Goal: Transaction & Acquisition: Purchase product/service

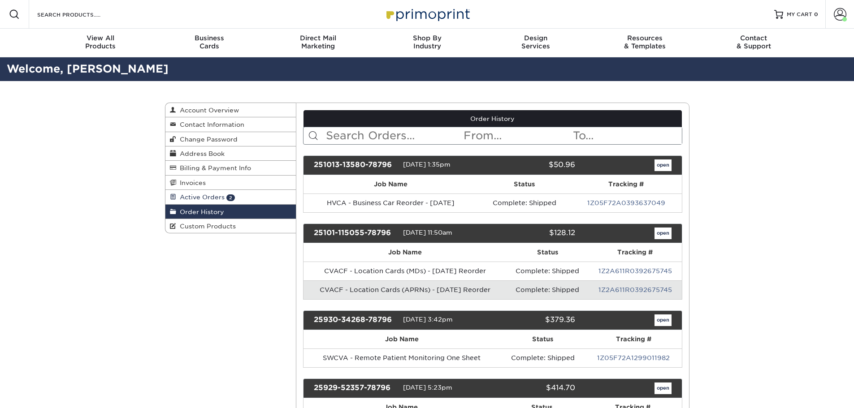
click at [204, 196] on span "Active Orders" at bounding box center [200, 197] width 48 height 7
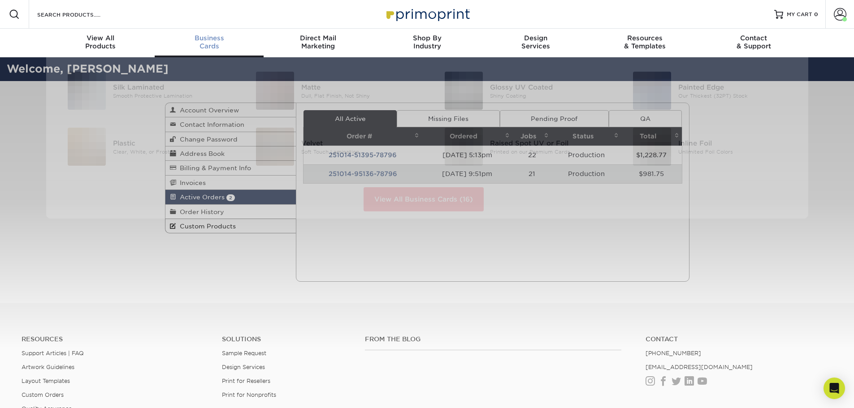
click at [216, 41] on span "Business" at bounding box center [209, 38] width 109 height 8
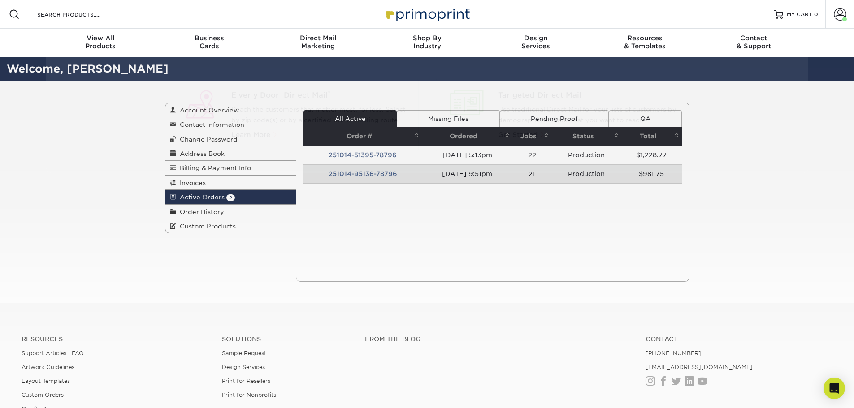
click at [832, 198] on div at bounding box center [427, 202] width 854 height 291
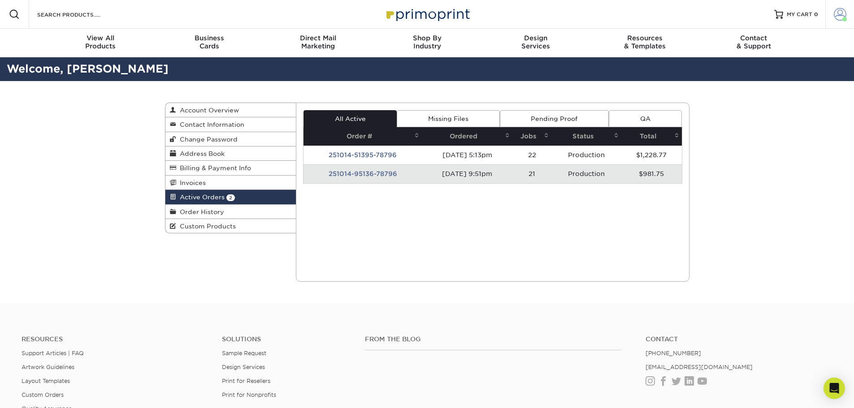
click at [846, 17] on span at bounding box center [839, 14] width 13 height 13
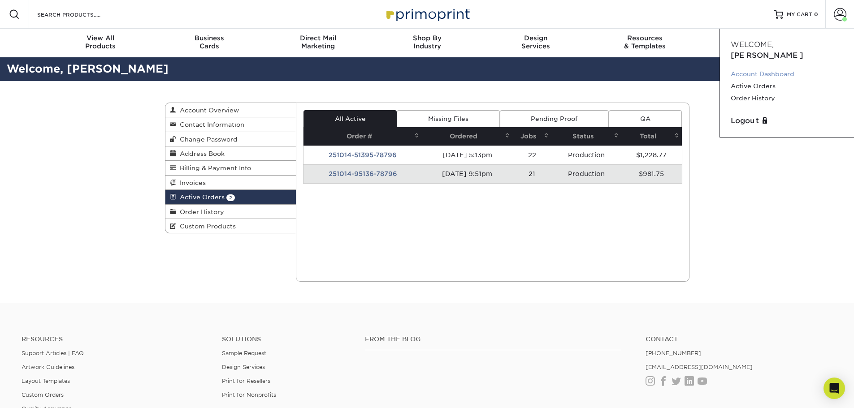
click at [756, 68] on link "Account Dashboard" at bounding box center [786, 74] width 112 height 12
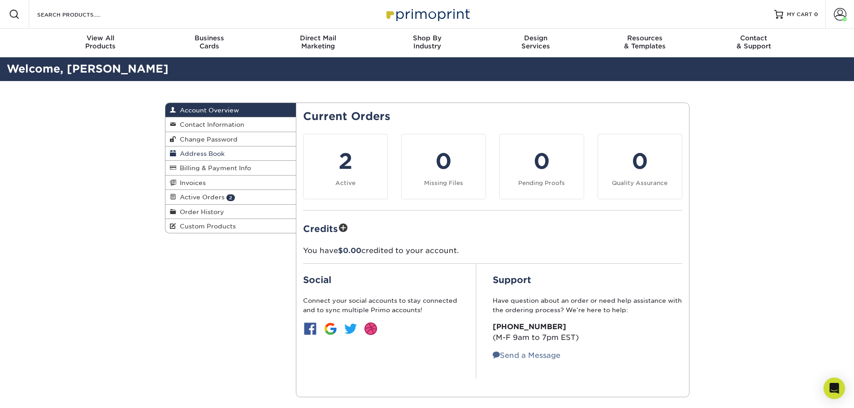
click at [212, 149] on link "Address Book" at bounding box center [230, 154] width 131 height 14
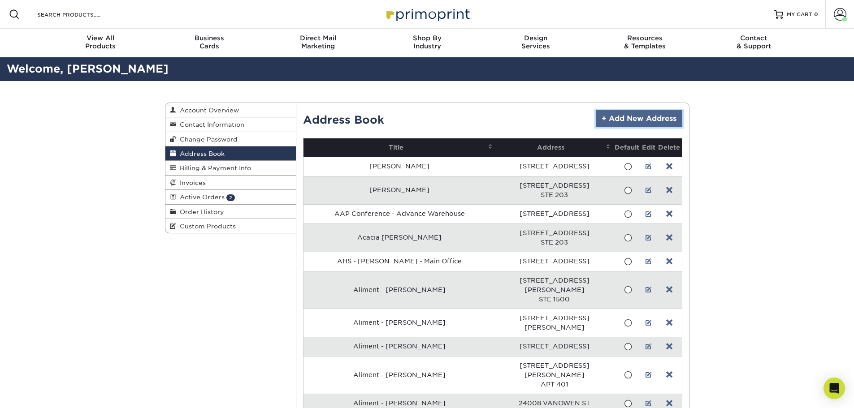
click at [631, 117] on link "+ Add New Address" at bounding box center [639, 118] width 86 height 17
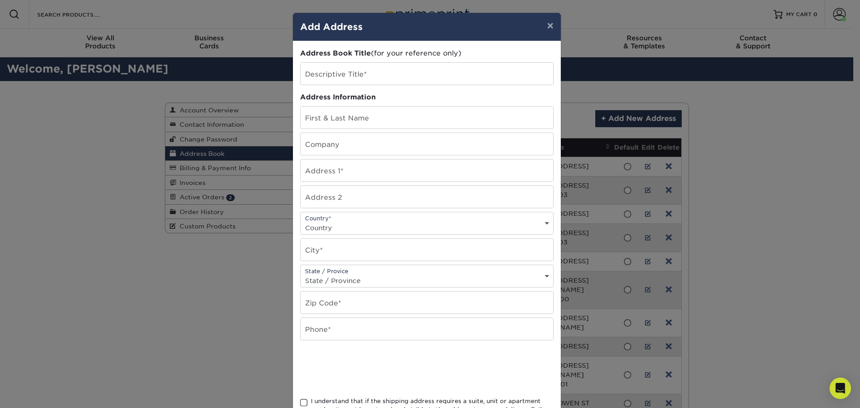
click at [709, 106] on div "× Add Address Address Book Title (for your reference only) Descriptive Title* A…" at bounding box center [430, 204] width 860 height 408
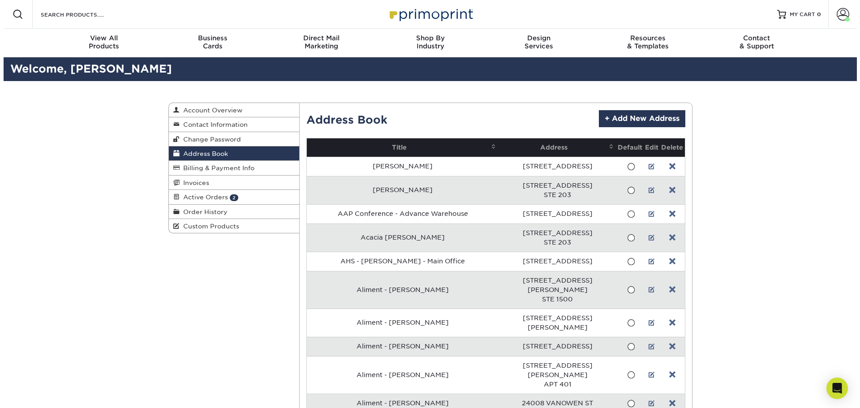
scroll to position [5520, 0]
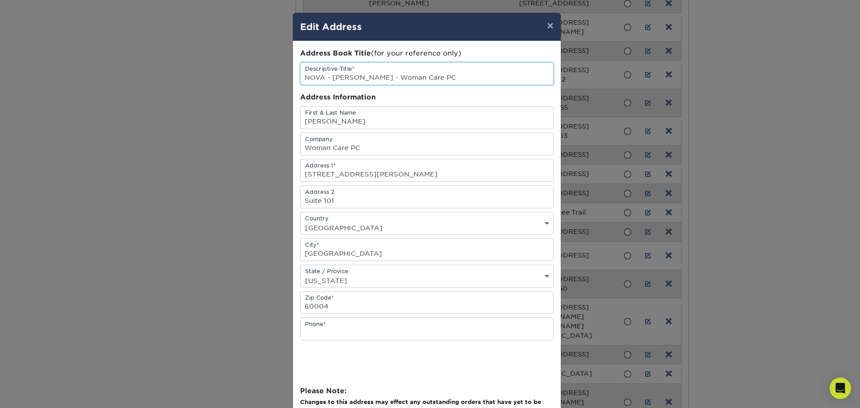
drag, startPoint x: 321, startPoint y: 77, endPoint x: 308, endPoint y: 77, distance: 13.4
click at [308, 77] on input "NOVA - Maria H - Woman Care PC" at bounding box center [427, 74] width 253 height 22
type input "NWHP - Maria H - Woman Care PC"
click at [349, 121] on input "Maria Holguin" at bounding box center [427, 118] width 253 height 22
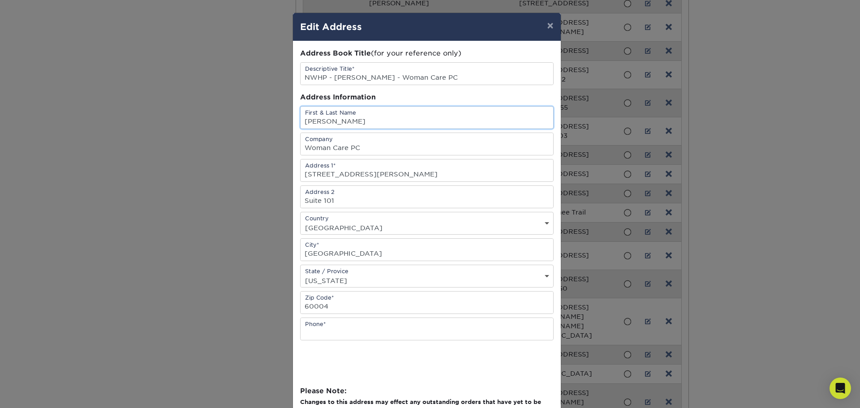
click at [349, 121] on input "Maria Holguin" at bounding box center [427, 118] width 253 height 22
type input "[PERSON_NAME]"
drag, startPoint x: 358, startPoint y: 75, endPoint x: 331, endPoint y: 79, distance: 27.1
click at [331, 79] on input "NWHP - Maria H - Woman Care PC" at bounding box center [427, 74] width 253 height 22
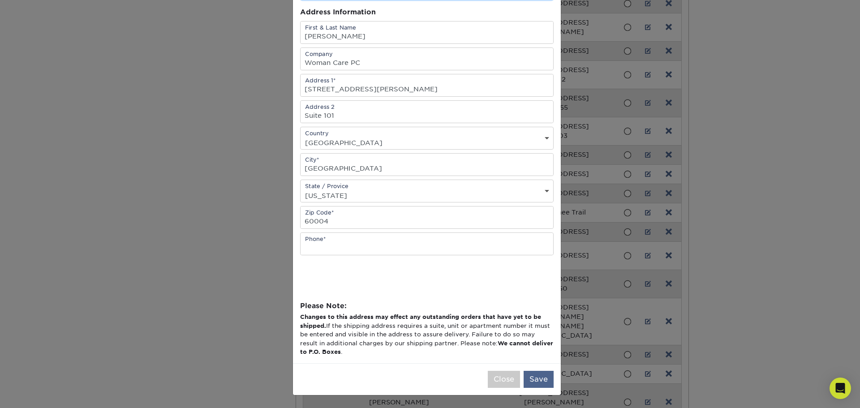
type input "NWHP - Claire Bareiss - Woman Care PC"
click at [539, 383] on button "Save" at bounding box center [539, 379] width 30 height 17
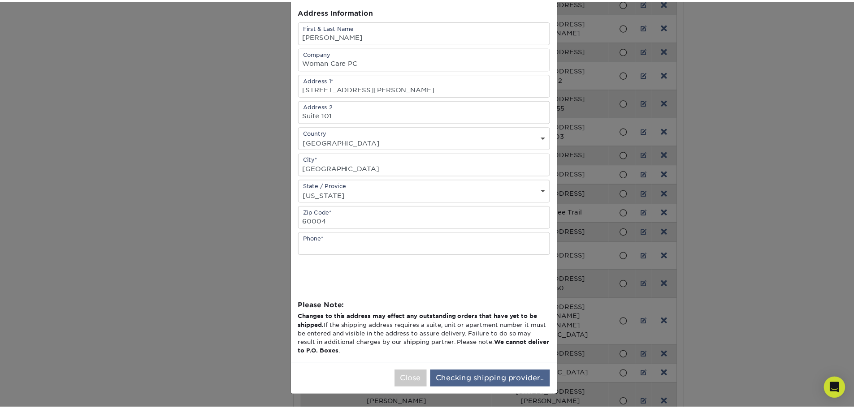
scroll to position [0, 0]
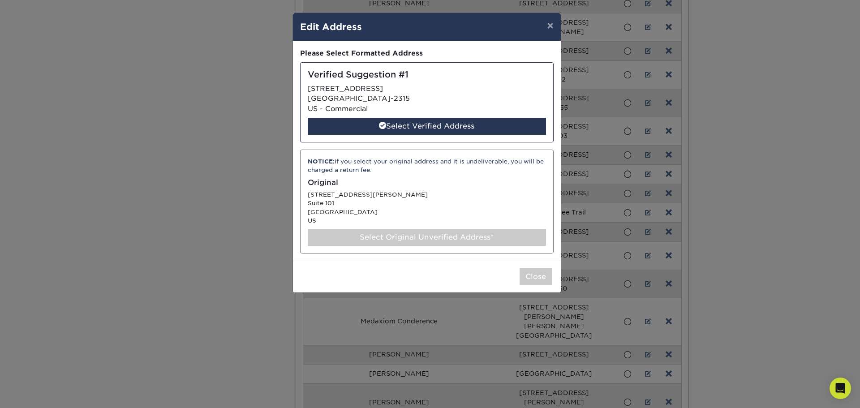
click at [393, 194] on div "NOTICE: If you select your original address and it is undeliverable, you will b…" at bounding box center [427, 202] width 254 height 104
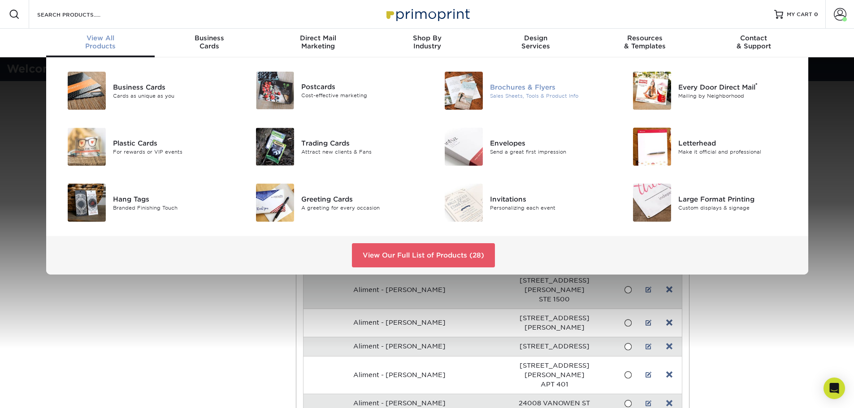
click at [500, 98] on div "Sales Sheets, Tools & Product Info" at bounding box center [549, 96] width 119 height 8
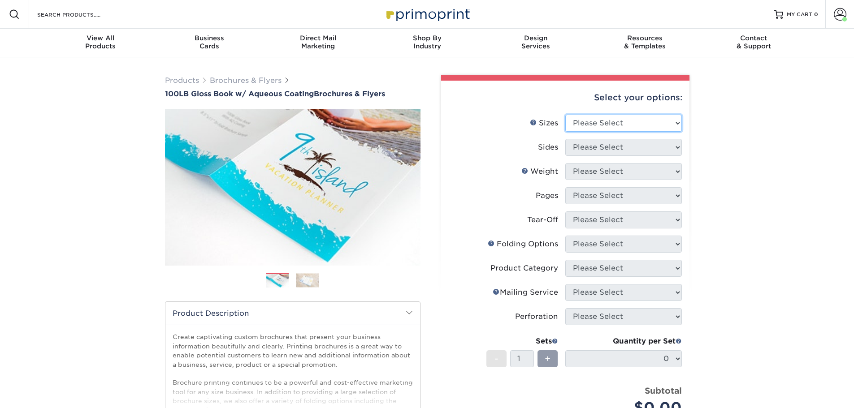
click at [593, 123] on select "Please Select 3.5" x 8.5" 3.5" x 11" 3.67" x 8.5" 4" x 6" 4" x 8.5" 4" x 9" 4" …" at bounding box center [623, 123] width 117 height 17
select select "8.50x11.00"
click at [565, 115] on select "Please Select 3.5" x 8.5" 3.5" x 11" 3.67" x 8.5" 4" x 6" 4" x 8.5" 4" x 9" 4" …" at bounding box center [623, 123] width 117 height 17
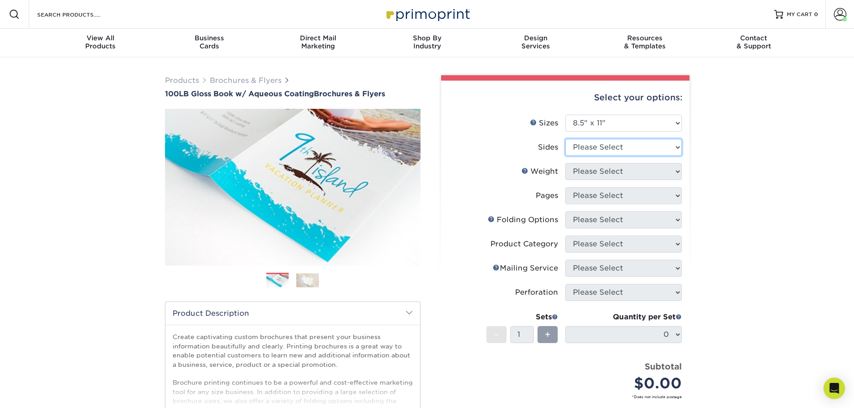
click at [597, 144] on select "Please Select Print Both Sides Print Front Only" at bounding box center [623, 147] width 117 height 17
select select "32d3c223-f82c-492b-b915-ba065a00862f"
click at [565, 139] on select "Please Select Print Both Sides Print Front Only" at bounding box center [623, 147] width 117 height 17
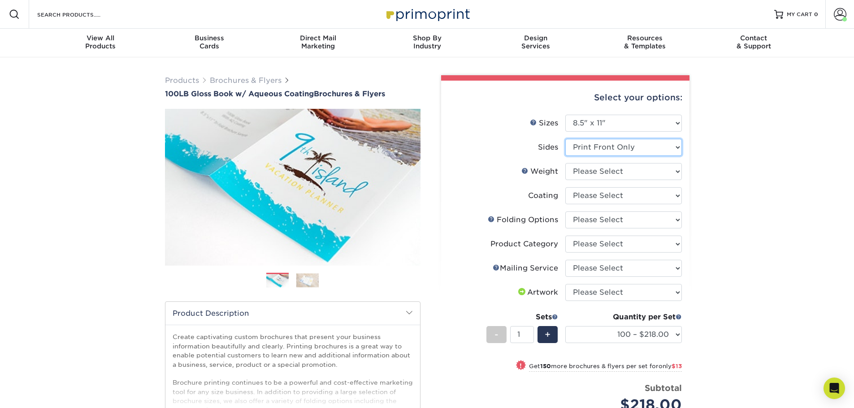
click at [569, 146] on select "Please Select Print Both Sides Print Front Only" at bounding box center [623, 147] width 117 height 17
click at [565, 139] on select "Please Select Print Both Sides Print Front Only" at bounding box center [623, 147] width 117 height 17
click at [586, 174] on select "Please Select 100LB" at bounding box center [623, 171] width 117 height 17
select select "100LB"
click at [565, 163] on select "Please Select 100LB" at bounding box center [623, 171] width 117 height 17
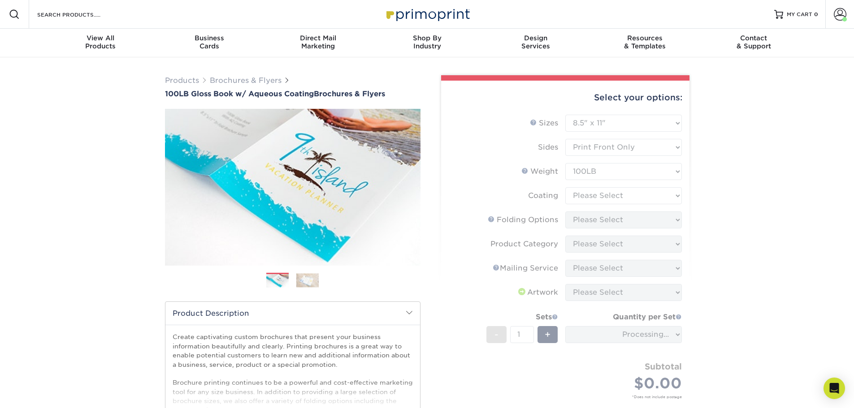
click at [602, 197] on form "Sizes Help Sizes Please Select 3.5" x 8.5" 3.5" x 11" 3.67" x 8.5" 4" x 6" 4" x…" at bounding box center [565, 267] width 234 height 305
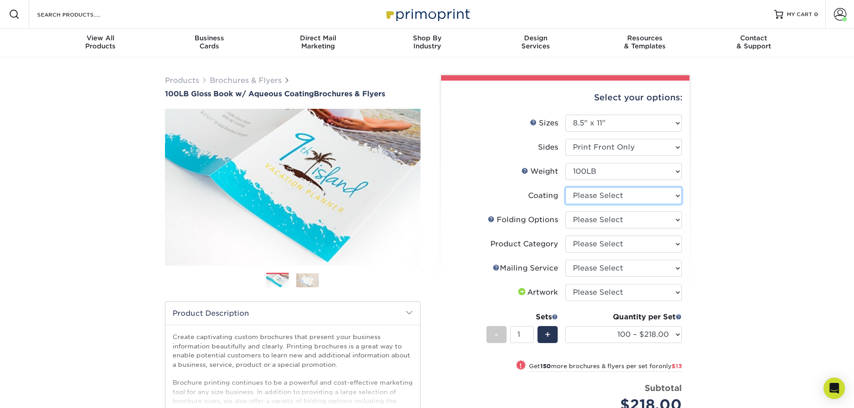
click at [602, 197] on select at bounding box center [623, 195] width 117 height 17
select select "d41dab50-ff65-4f4f-bb17-2afe4d36ae33"
click at [565, 187] on select at bounding box center [623, 195] width 117 height 17
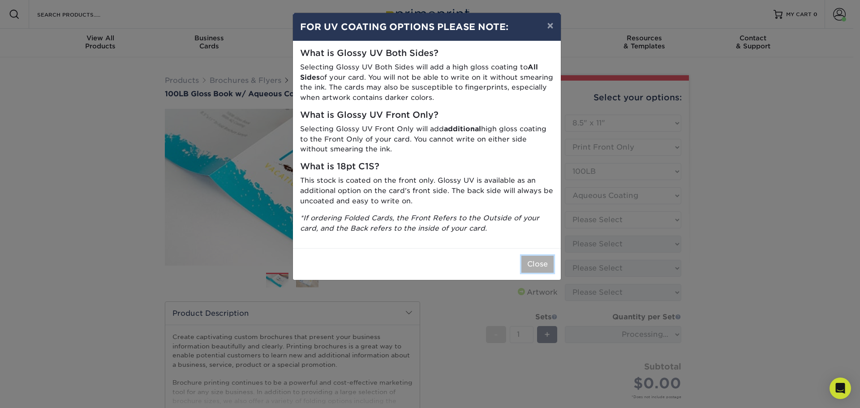
click at [541, 268] on button "Close" at bounding box center [538, 264] width 32 height 17
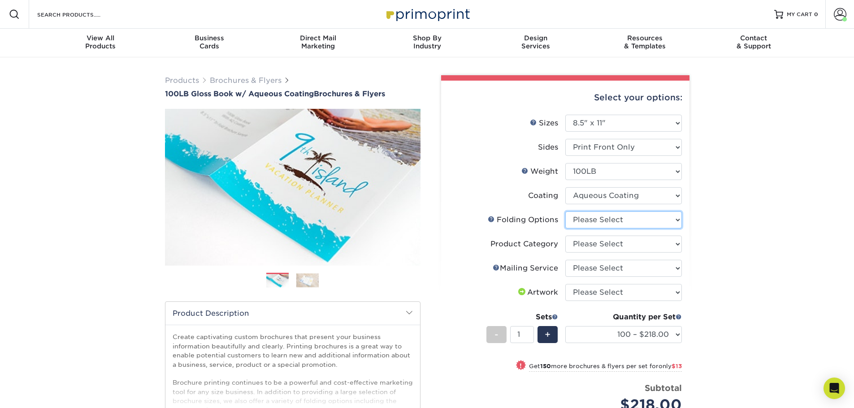
click at [608, 225] on select "Please Select FLAT - No Folding Accordion Fold Half-Fold (Vertical) Half-Fold (…" at bounding box center [623, 220] width 117 height 17
select select "9b1d5825-34d1-4721-9874-ed79abb003d7"
click at [565, 212] on select "Please Select FLAT - No Folding Accordion Fold Half-Fold (Vertical) Half-Fold (…" at bounding box center [623, 220] width 117 height 17
click at [607, 246] on select "Please Select Flyers and Brochures" at bounding box center [623, 244] width 117 height 17
select select "1a668080-6b7c-4174-b399-2c3833b27ef4"
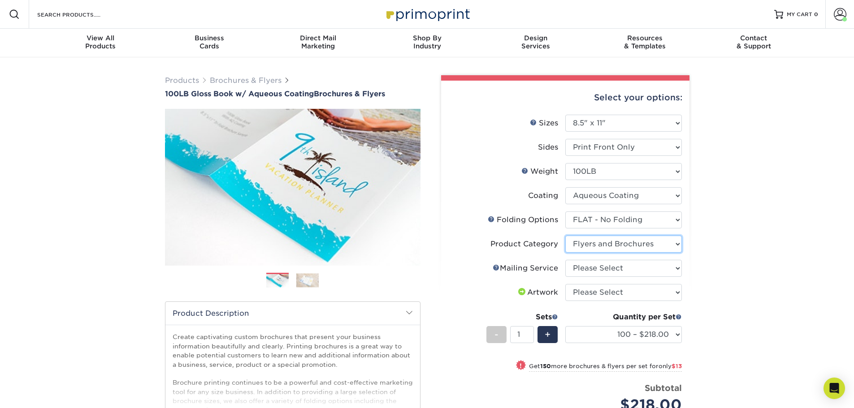
click at [565, 236] on select "Please Select Flyers and Brochures" at bounding box center [623, 244] width 117 height 17
click at [605, 269] on select "Please Select No Direct Mailing Service No, I will mail/stamp/imprint Direct Ma…" at bounding box center [623, 268] width 117 height 17
select select "3e5e9bdd-d78a-4c28-a41d-fe1407925ca6"
click at [565, 260] on select "Please Select No Direct Mailing Service No, I will mail/stamp/imprint Direct Ma…" at bounding box center [623, 268] width 117 height 17
drag, startPoint x: 605, startPoint y: 293, endPoint x: 605, endPoint y: 299, distance: 6.3
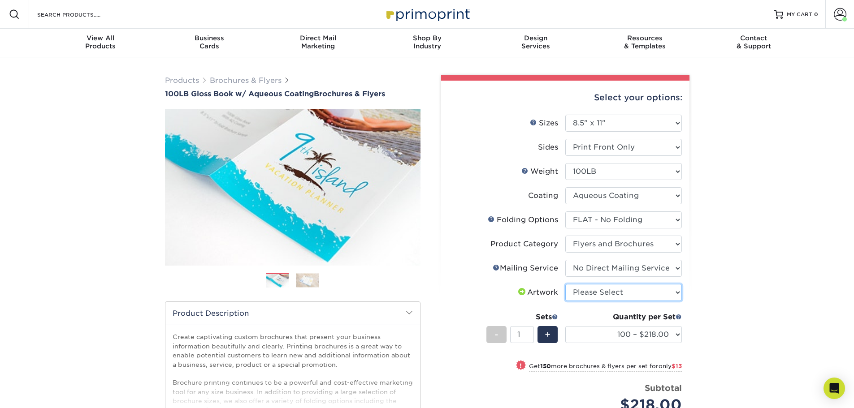
click at [605, 293] on select "Please Select I will upload files I need a design - $175" at bounding box center [623, 292] width 117 height 17
select select "upload"
click at [565, 284] on select "Please Select I will upload files I need a design - $175" at bounding box center [623, 292] width 117 height 17
click at [634, 332] on select "100 – $218.00 250 – $231.00 500 – $238.00 1000 – $269.00 2000 – $351.00 2500 – …" at bounding box center [623, 334] width 117 height 17
select select "250 – $231.00"
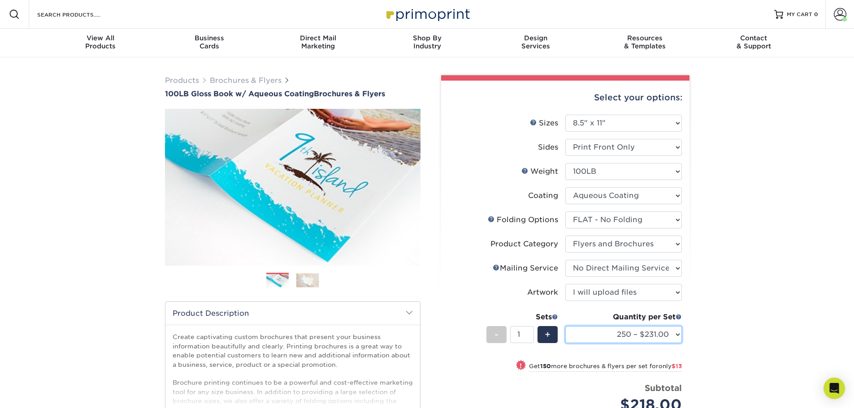
click at [565, 326] on select "100 – $218.00 250 – $231.00 500 – $238.00 1000 – $269.00 2000 – $351.00 2500 – …" at bounding box center [623, 334] width 117 height 17
click at [730, 257] on div "Products Brochures & Flyers 100LB Gloss Book w/ Aqueous Coating Brochures & Fly…" at bounding box center [427, 306] width 854 height 499
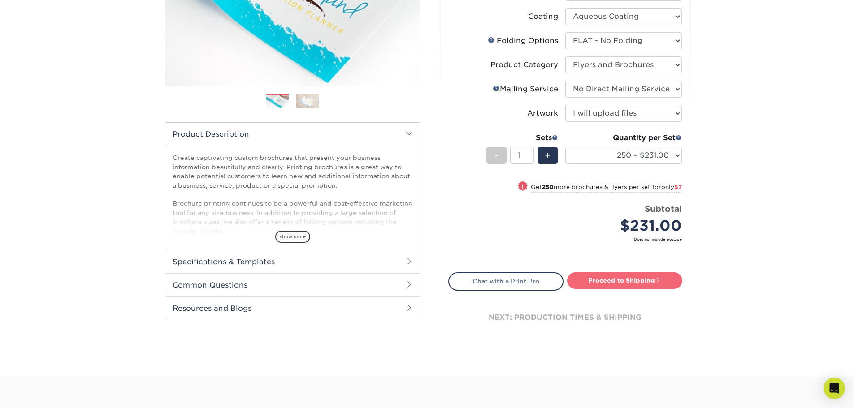
click at [613, 285] on link "Proceed to Shipping" at bounding box center [624, 280] width 115 height 16
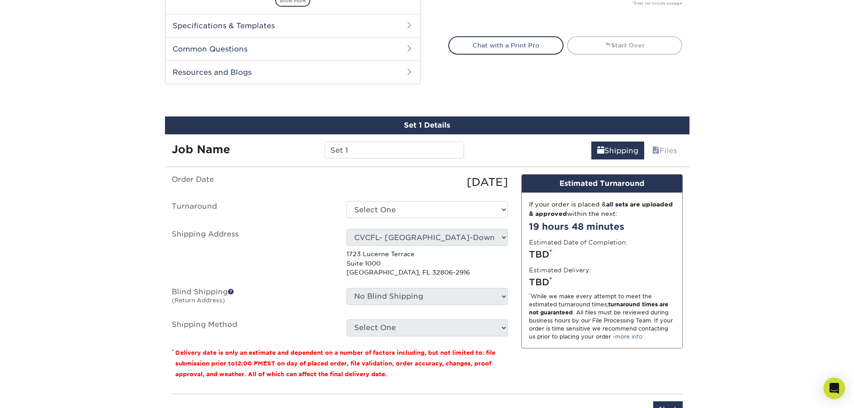
scroll to position [476, 0]
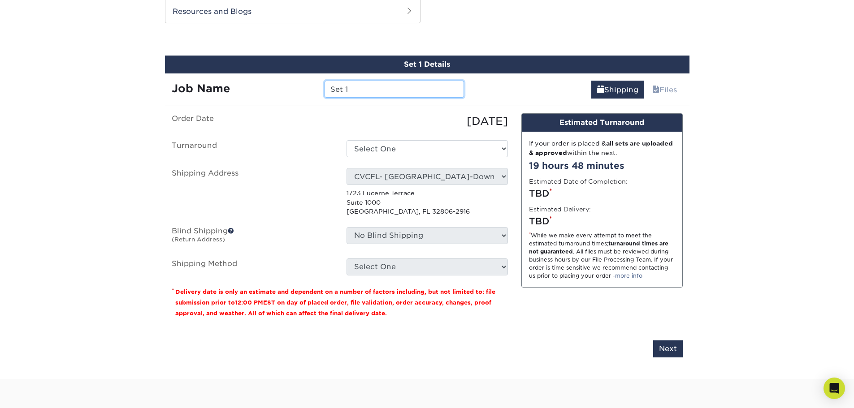
click at [366, 94] on input "Set 1" at bounding box center [393, 89] width 139 height 17
type input "NWHP - WomanCare - Weight Management Flyer"
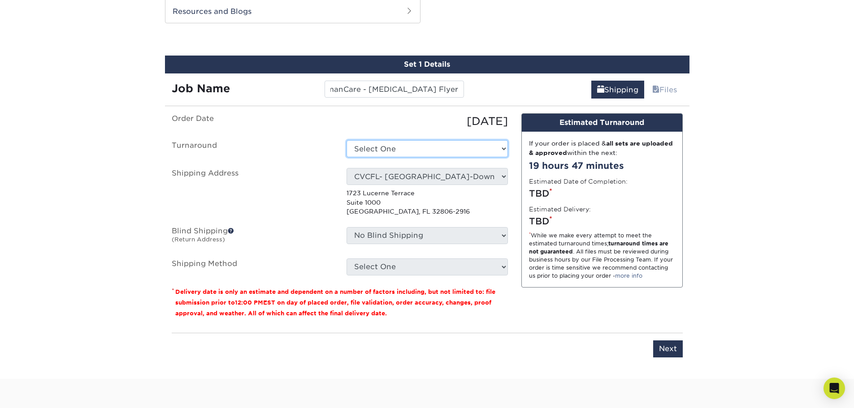
click at [361, 143] on select "Select One 2-4 Business Days 2 Day Next Business Day" at bounding box center [426, 148] width 161 height 17
select select "adaac179-541b-4a52-bece-f85d545576de"
click at [409, 175] on select "Select One Lauryn Matthews AAP Conference - Advance Warehouse Acacia Crawford A…" at bounding box center [426, 176] width 161 height 17
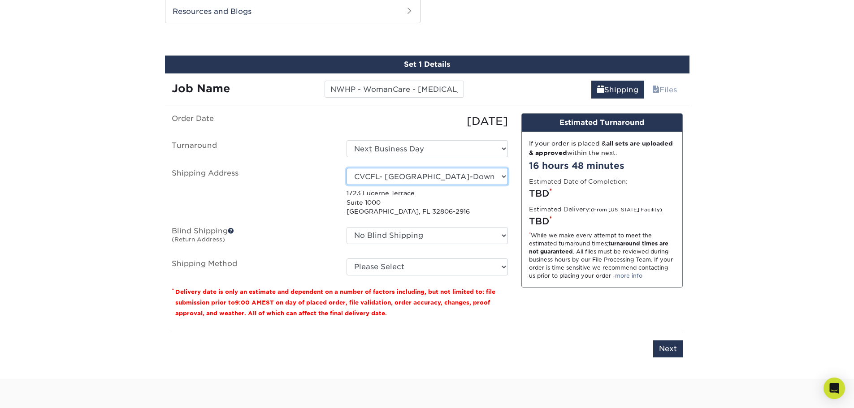
click at [409, 175] on select "Select One Lauryn Matthews AAP Conference - Advance Warehouse Acacia Crawford A…" at bounding box center [426, 176] width 161 height 17
select select "279451"
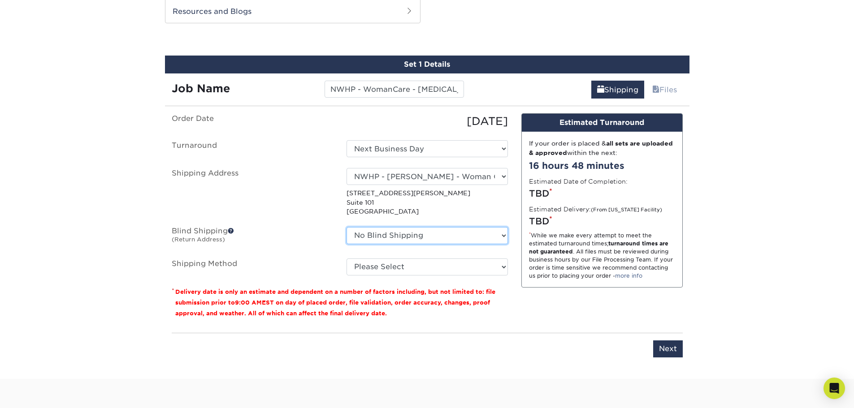
click at [450, 232] on select "No Blind Shipping Lauryn Matthews AAP Conference - Advance Warehouse Acacia Cra…" at bounding box center [426, 235] width 161 height 17
select select "279451"
click at [346, 227] on select "No Blind Shipping Lauryn Matthews AAP Conference - Advance Warehouse Acacia Cra…" at bounding box center [426, 235] width 161 height 17
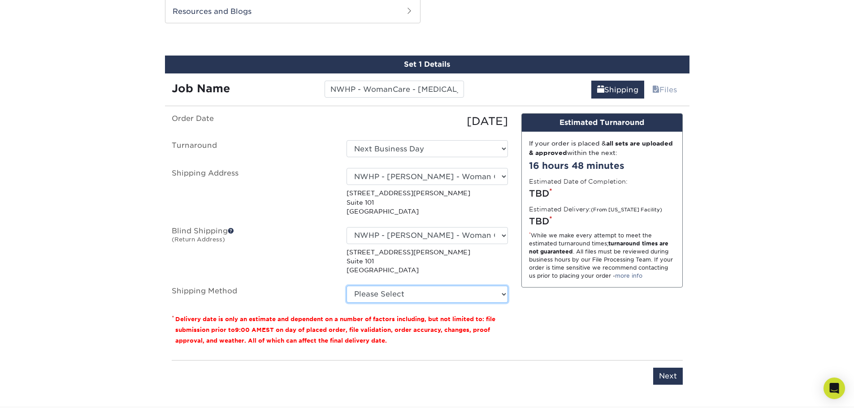
click at [421, 294] on select "Please Select Ground Shipping (+$16.65) 3 Day Shipping Service (+$19.91) 2 Day …" at bounding box center [426, 294] width 161 height 17
select select "03"
click at [346, 286] on select "Please Select Ground Shipping (+$16.65) 3 Day Shipping Service (+$19.91) 2 Day …" at bounding box center [426, 294] width 161 height 17
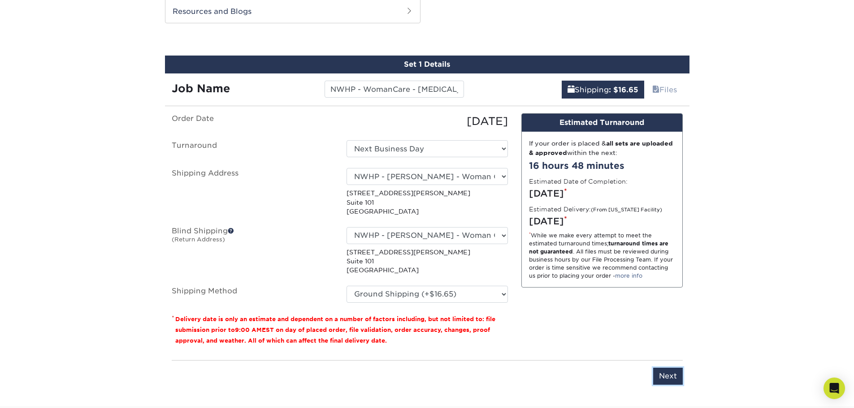
click at [657, 372] on input "Next" at bounding box center [668, 376] width 30 height 17
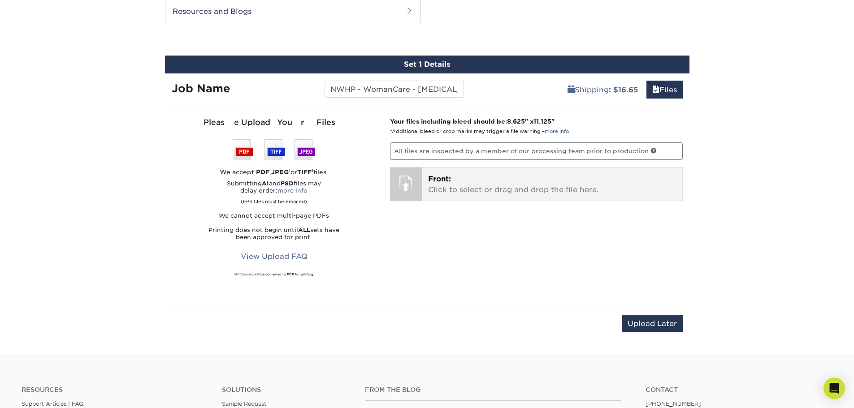
click at [427, 181] on div "Front: Click to select or drag and drop the file here. Choose file" at bounding box center [552, 184] width 260 height 33
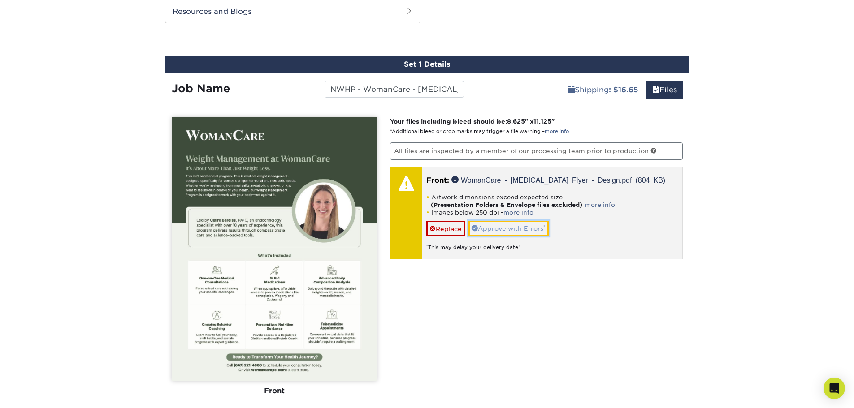
click at [522, 233] on link "Approve with Errors *" at bounding box center [508, 228] width 80 height 15
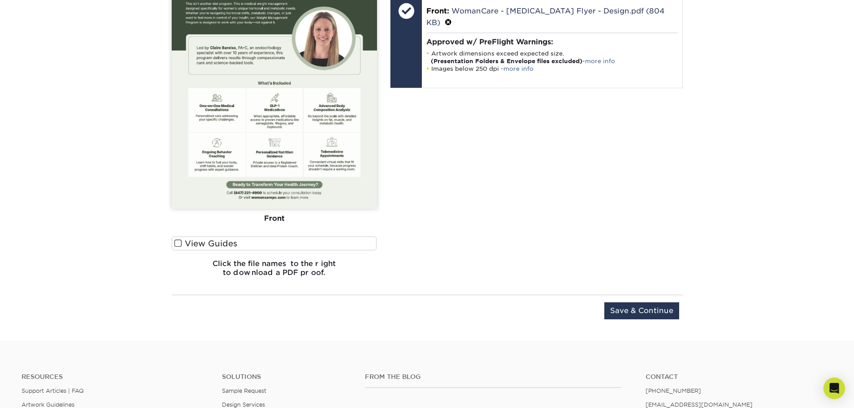
scroll to position [656, 0]
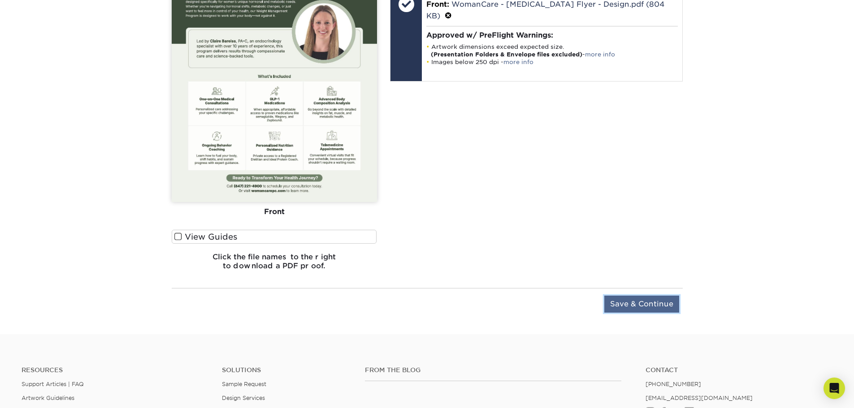
click at [669, 303] on input "Save & Continue" at bounding box center [641, 304] width 75 height 17
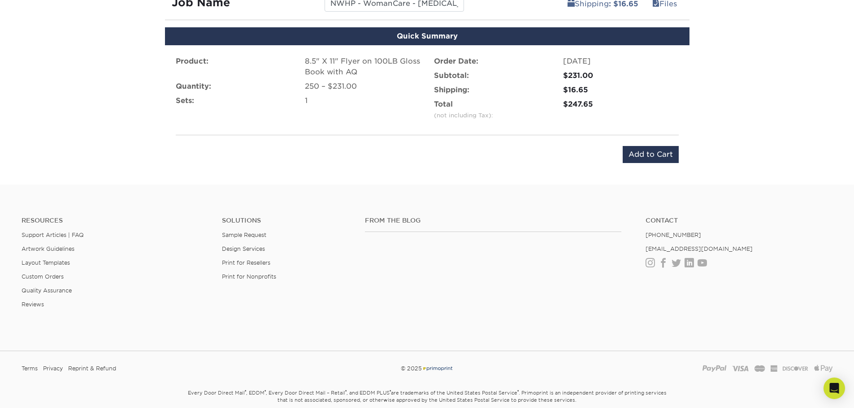
scroll to position [467, 0]
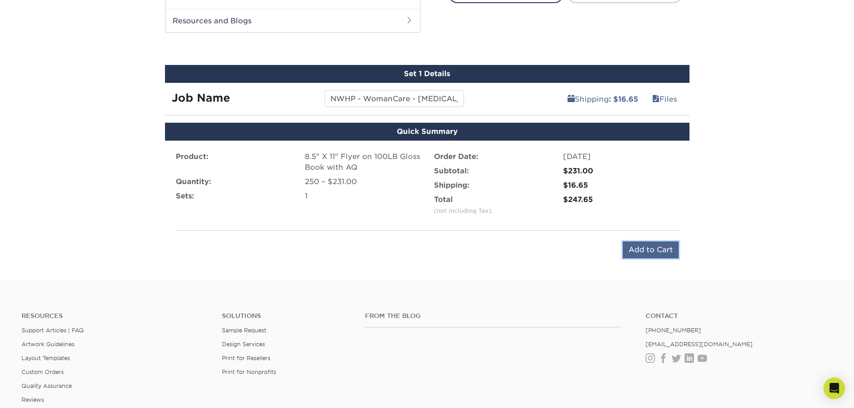
click at [641, 246] on input "Add to Cart" at bounding box center [650, 250] width 56 height 17
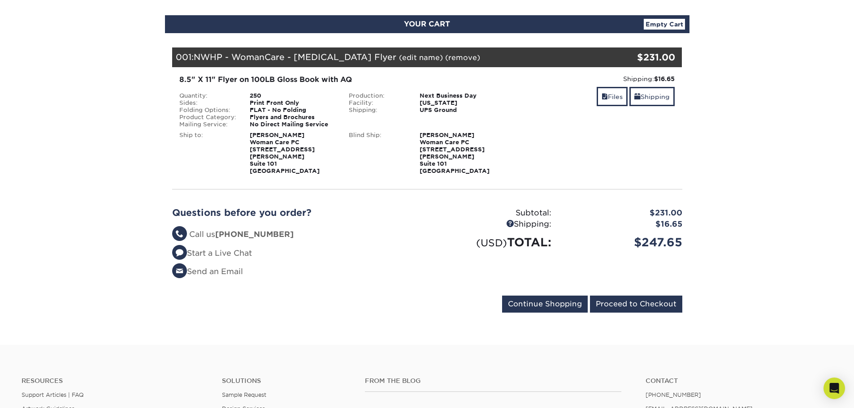
scroll to position [90, 0]
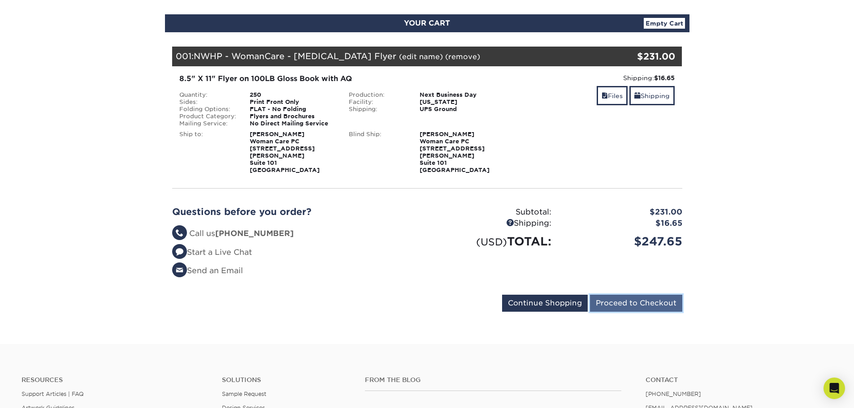
click at [631, 305] on input "Proceed to Checkout" at bounding box center [636, 303] width 92 height 17
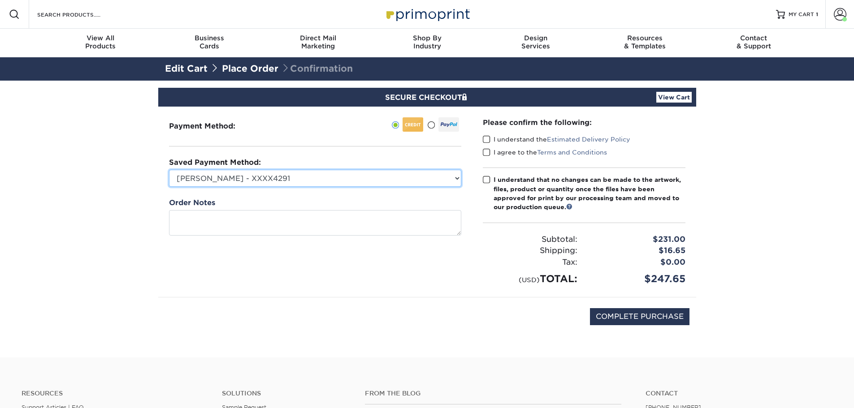
click at [375, 180] on select "[PERSON_NAME] - XXXX4291 [PERSON_NAME] - 5241 - XXXX5241 [PERSON_NAME] - Backup…" at bounding box center [315, 178] width 292 height 17
select select "73148"
click at [169, 170] on select "[PERSON_NAME] - XXXX4291 [PERSON_NAME] - 5241 - XXXX5241 [PERSON_NAME] - Backup…" at bounding box center [315, 178] width 292 height 17
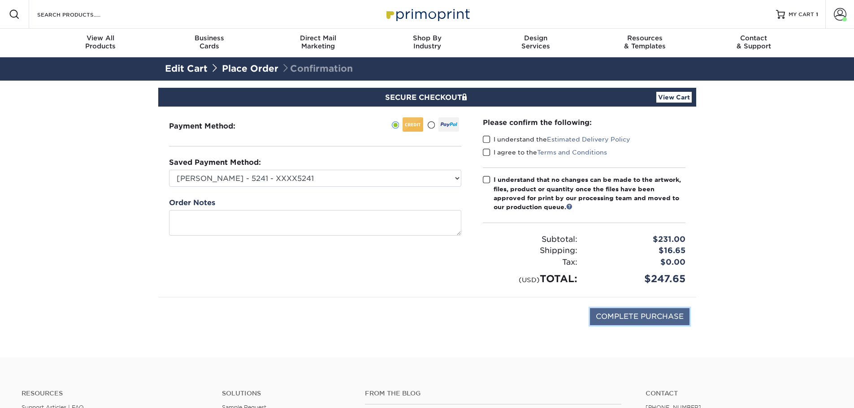
click at [656, 317] on input "COMPLETE PURCHASE" at bounding box center [639, 316] width 99 height 17
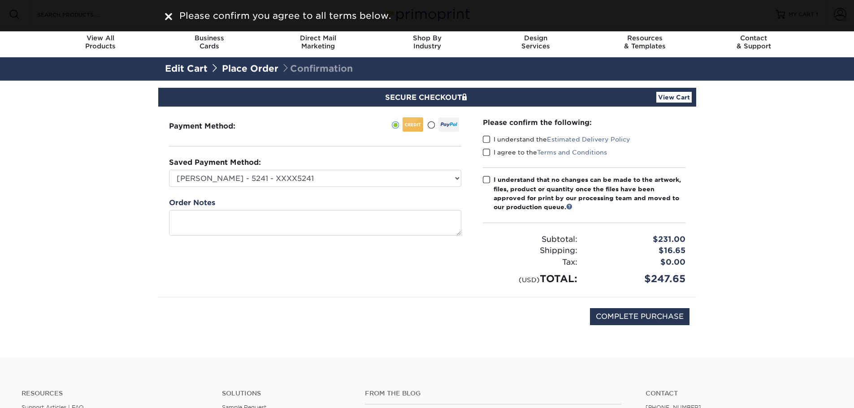
click at [484, 140] on span at bounding box center [487, 139] width 8 height 9
click at [0, 0] on input "I understand the Estimated Delivery Policy" at bounding box center [0, 0] width 0 height 0
click at [485, 152] on span at bounding box center [487, 152] width 8 height 9
click at [0, 0] on input "I agree to the Terms and Conditions" at bounding box center [0, 0] width 0 height 0
click at [485, 178] on span at bounding box center [487, 180] width 8 height 9
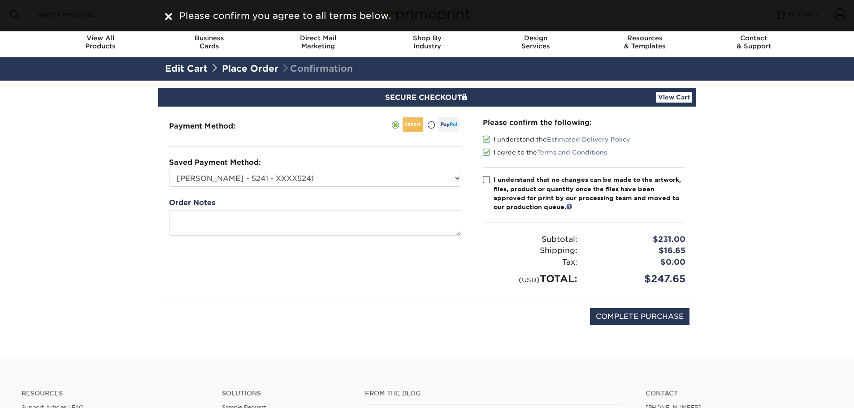
click at [0, 0] on input "I understand that no changes can be made to the artwork, files, product or quan…" at bounding box center [0, 0] width 0 height 0
click at [661, 311] on input "COMPLETE PURCHASE" at bounding box center [639, 316] width 99 height 17
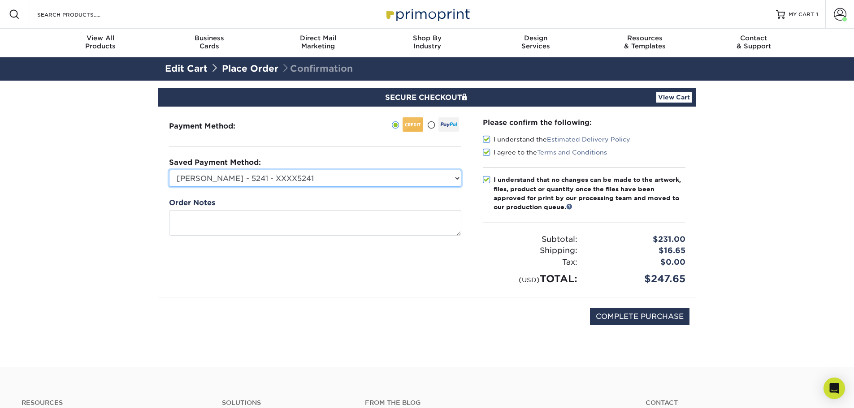
click at [425, 181] on select "[PERSON_NAME] - XXXX4291 [PERSON_NAME] - 5241 - XXXX5241 [PERSON_NAME] - Backup…" at bounding box center [315, 178] width 292 height 17
click at [169, 170] on select "[PERSON_NAME] - XXXX4291 [PERSON_NAME] - 5241 - XXXX5241 [PERSON_NAME] - Backup…" at bounding box center [315, 178] width 292 height 17
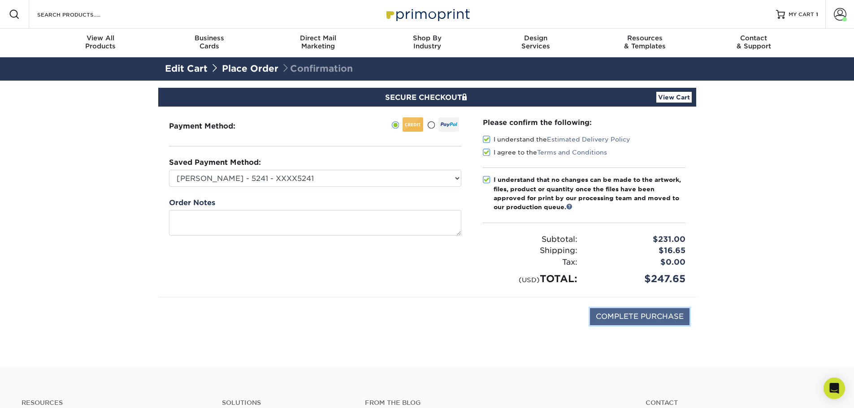
click at [648, 315] on input "COMPLETE PURCHASE" at bounding box center [639, 316] width 99 height 17
type input "COMPLETE PURCHASE"
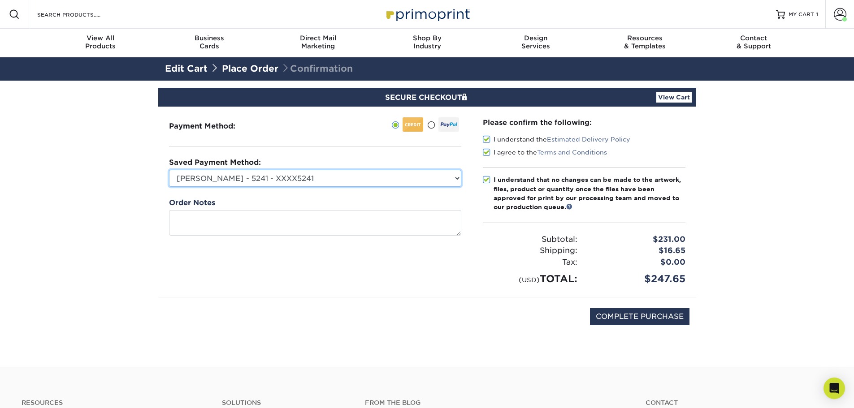
click at [420, 173] on select "[PERSON_NAME] - XXXX4291 [PERSON_NAME] - 5241 - XXXX5241 [PERSON_NAME] - Backup…" at bounding box center [315, 178] width 292 height 17
select select "73165"
click at [169, 170] on select "[PERSON_NAME] - XXXX4291 [PERSON_NAME] - 5241 - XXXX5241 [PERSON_NAME] - Backup…" at bounding box center [315, 178] width 292 height 17
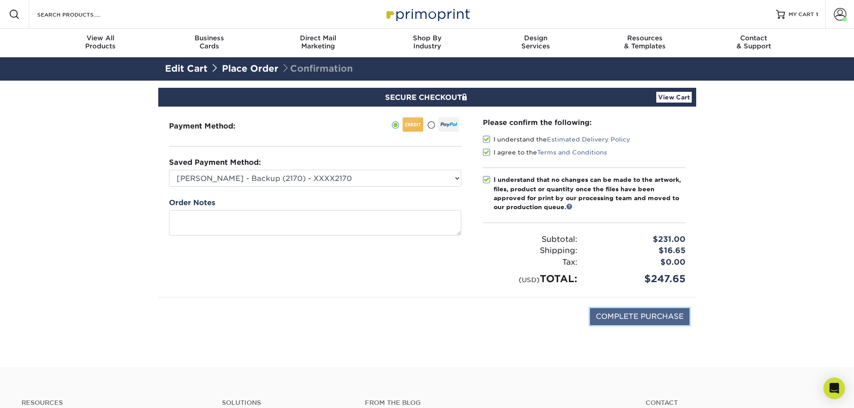
click at [629, 318] on input "COMPLETE PURCHASE" at bounding box center [639, 316] width 99 height 17
type input "PROCESSING, PLEASE WAIT..."
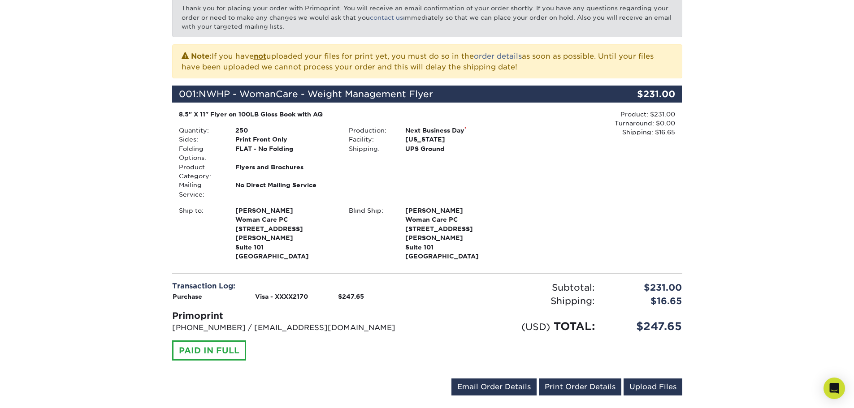
scroll to position [179, 0]
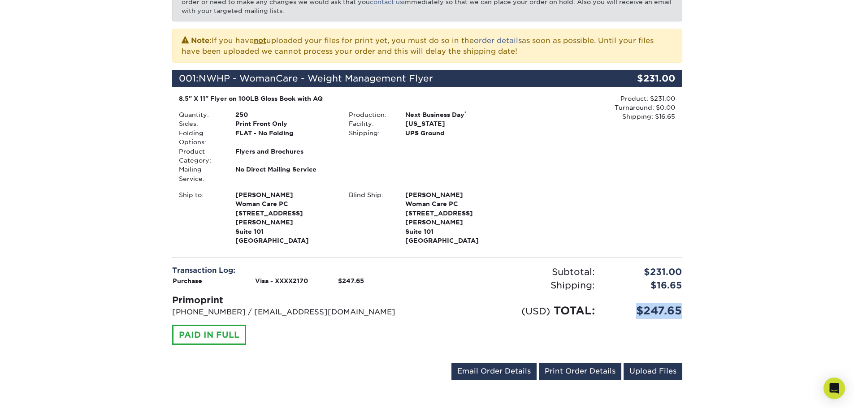
drag, startPoint x: 689, startPoint y: 298, endPoint x: 630, endPoint y: 303, distance: 59.8
click at [630, 303] on div "Your order has been placed! Order #: 251015-41622-78796 [DATE] 4:16pm Go to My …" at bounding box center [427, 157] width 538 height 511
copy div "$247.65"
